Goal: Transaction & Acquisition: Obtain resource

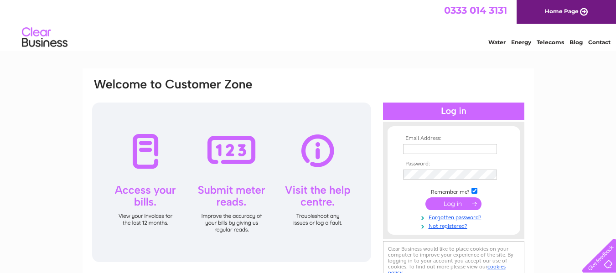
type input "[EMAIL_ADDRESS][DOMAIN_NAME]"
click at [427, 201] on input "submit" at bounding box center [453, 203] width 56 height 13
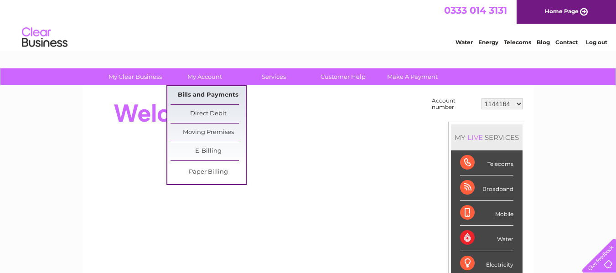
click at [209, 98] on link "Bills and Payments" at bounding box center [207, 95] width 75 height 18
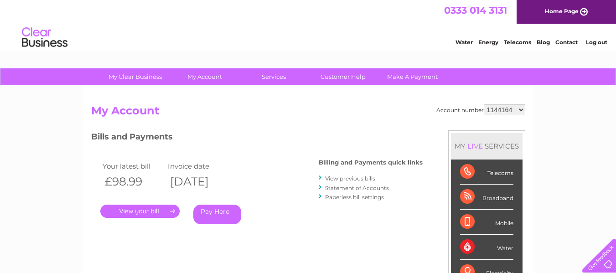
click at [519, 110] on select "1144164 30287199 30290368" at bounding box center [503, 109] width 41 height 11
select select "30287199"
click at [483, 104] on select "1144164 30287199 30290368" at bounding box center [503, 109] width 41 height 11
click at [147, 206] on link "." at bounding box center [139, 211] width 79 height 13
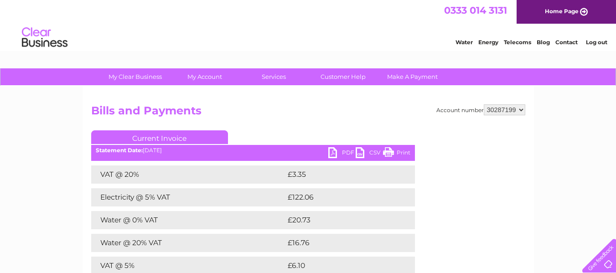
click at [340, 154] on link "PDF" at bounding box center [341, 153] width 27 height 13
click at [501, 108] on select "1144164 30287199 30290368" at bounding box center [503, 109] width 41 height 11
select select "30290368"
click at [483, 104] on select "1144164 30287199 30290368" at bounding box center [503, 109] width 41 height 11
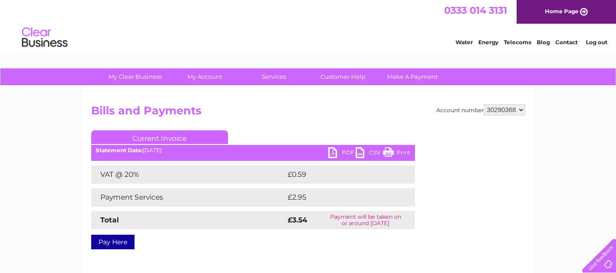
click at [345, 150] on link "PDF" at bounding box center [341, 153] width 27 height 13
click at [282, 24] on div "Water Energy Telecoms Blog Contact Log out" at bounding box center [308, 39] width 616 height 30
click at [596, 44] on link "Log out" at bounding box center [595, 42] width 21 height 7
click at [595, 42] on link "Log out" at bounding box center [595, 42] width 21 height 7
